Goal: Find specific page/section: Find specific page/section

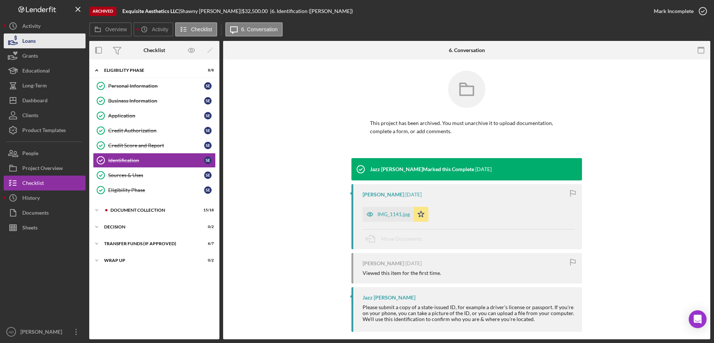
click at [33, 41] on div "Loans" at bounding box center [28, 41] width 13 height 17
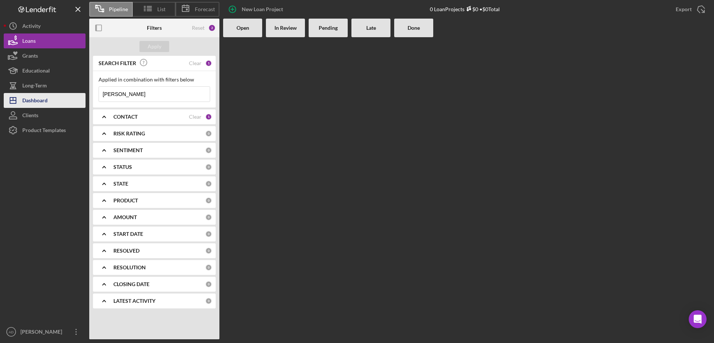
click at [55, 102] on button "Icon/Dashboard Dashboard" at bounding box center [45, 100] width 82 height 15
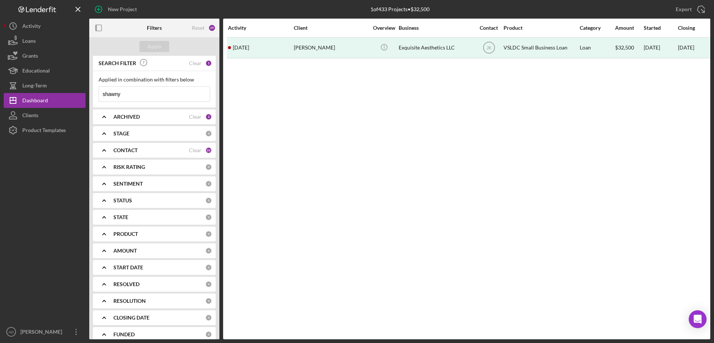
drag, startPoint x: 125, startPoint y: 96, endPoint x: 89, endPoint y: 97, distance: 36.1
click at [89, 97] on div "SEARCH FILTER Clear 1 Applied in combination with filters below shawny Icon/Men…" at bounding box center [154, 197] width 130 height 283
type input "[PERSON_NAME]"
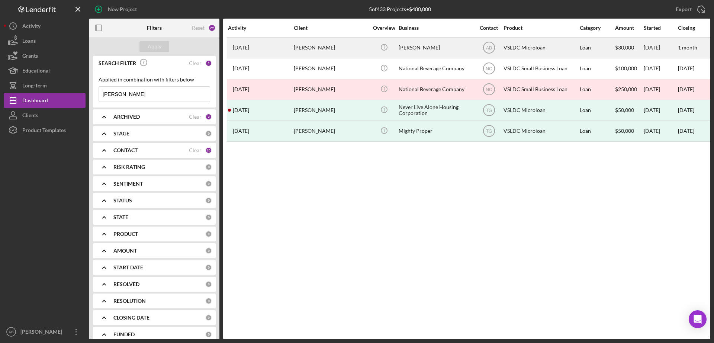
click at [357, 52] on div "[PERSON_NAME]" at bounding box center [331, 48] width 74 height 20
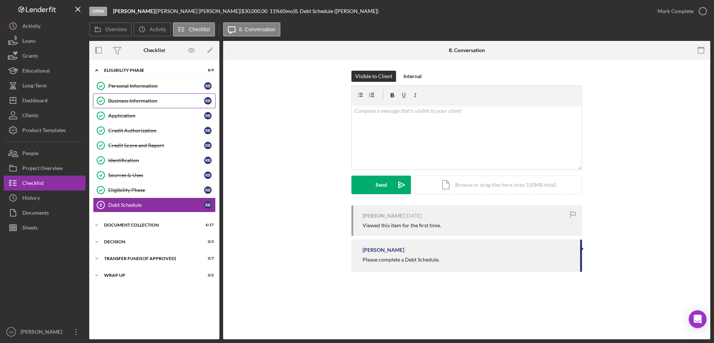
click at [131, 98] on div "Business Information" at bounding box center [156, 101] width 96 height 6
